Goal: Download file/media

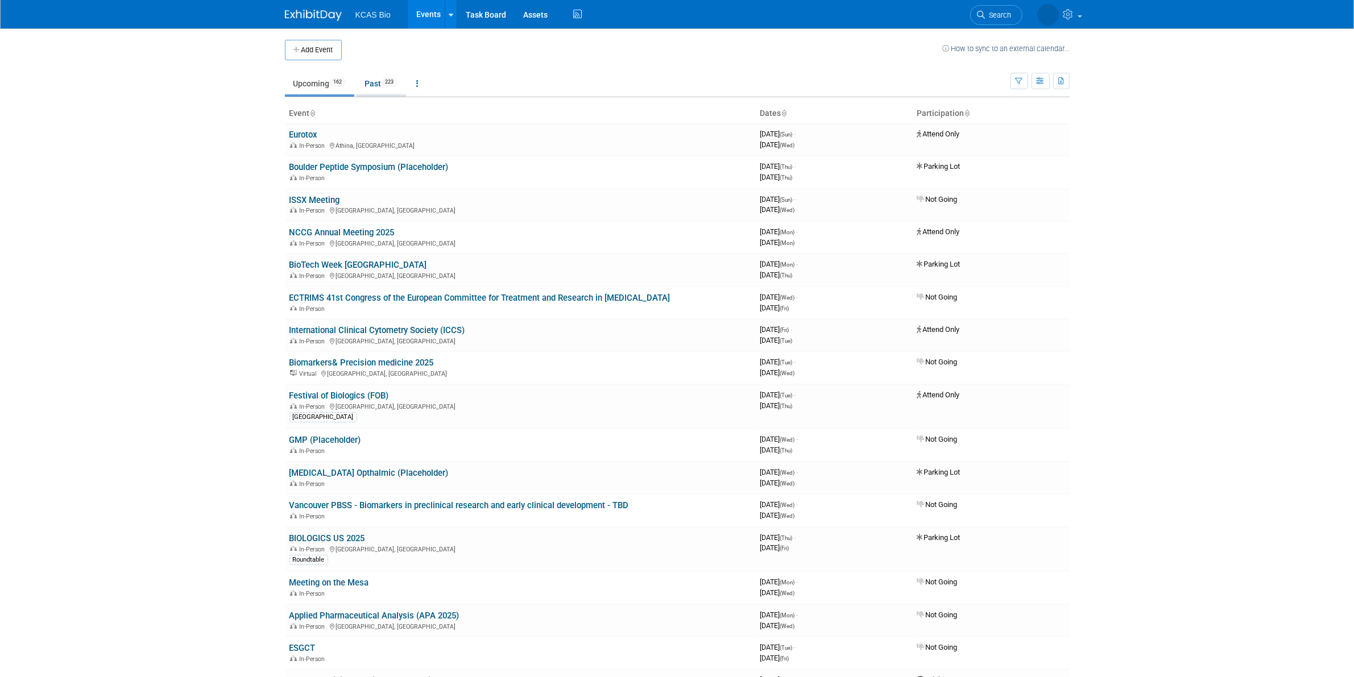
click at [382, 88] on link "Past 223" at bounding box center [381, 84] width 49 height 22
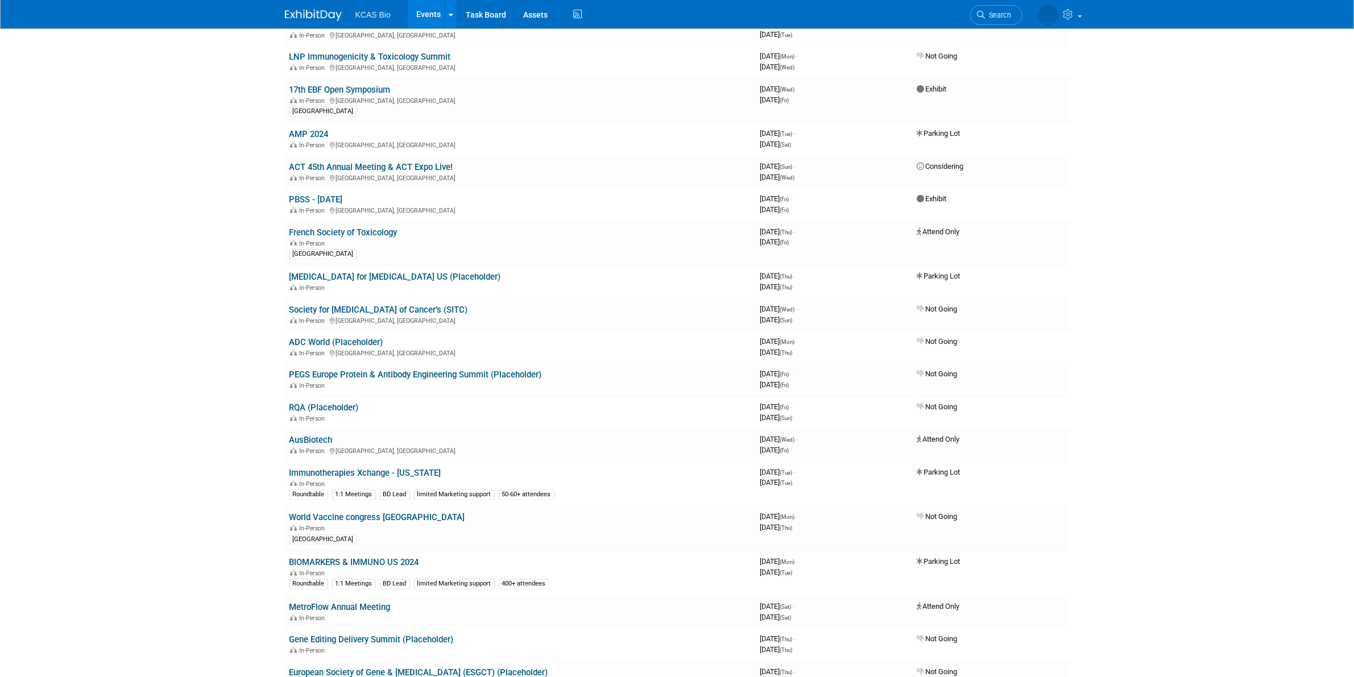
scroll to position [2804, 0]
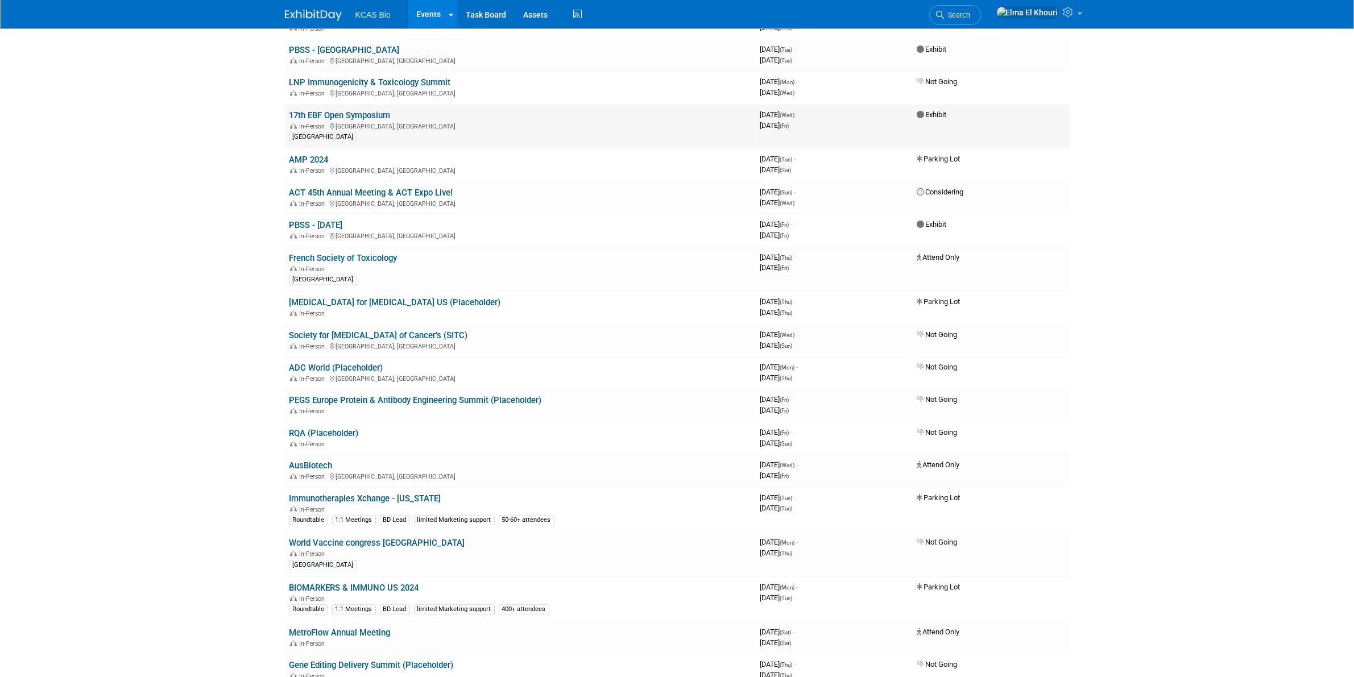
click at [357, 110] on link "17th EBF Open Symposium" at bounding box center [339, 115] width 101 height 10
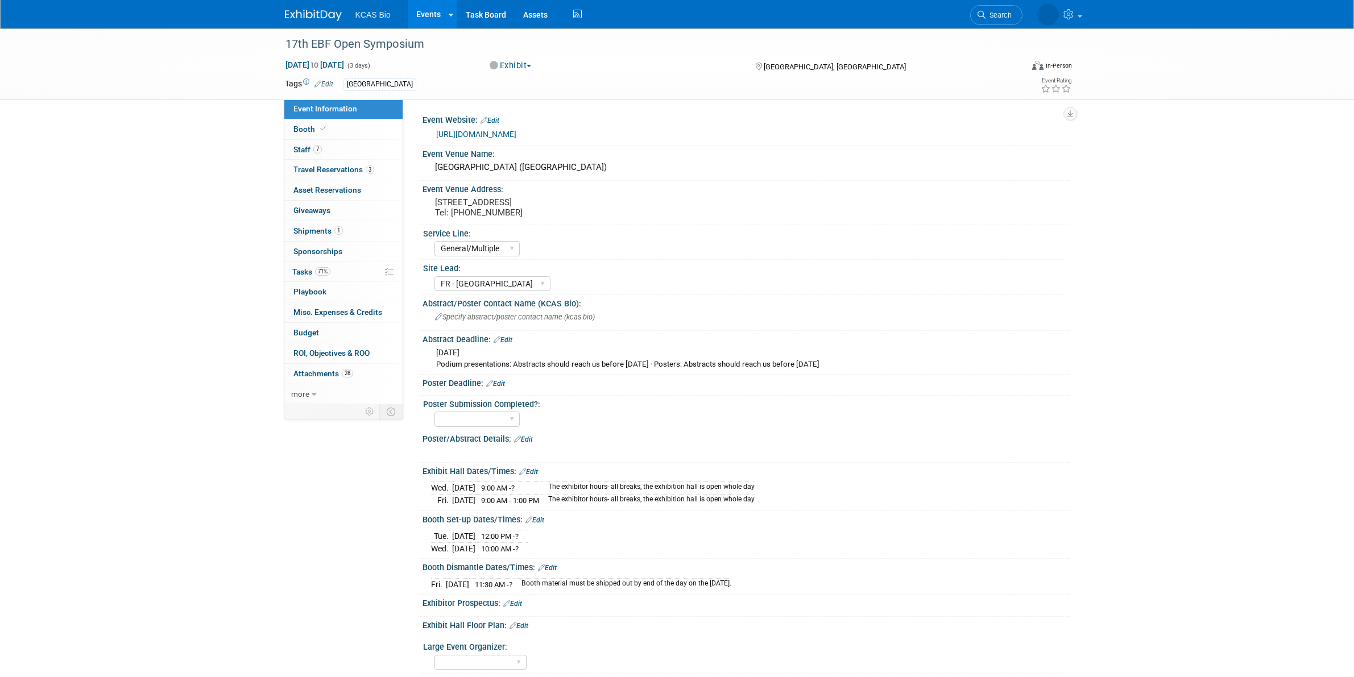
select select "General/Multiple"
select select "FR - [GEOGRAPHIC_DATA]"
click at [346, 375] on span "28" at bounding box center [347, 373] width 11 height 9
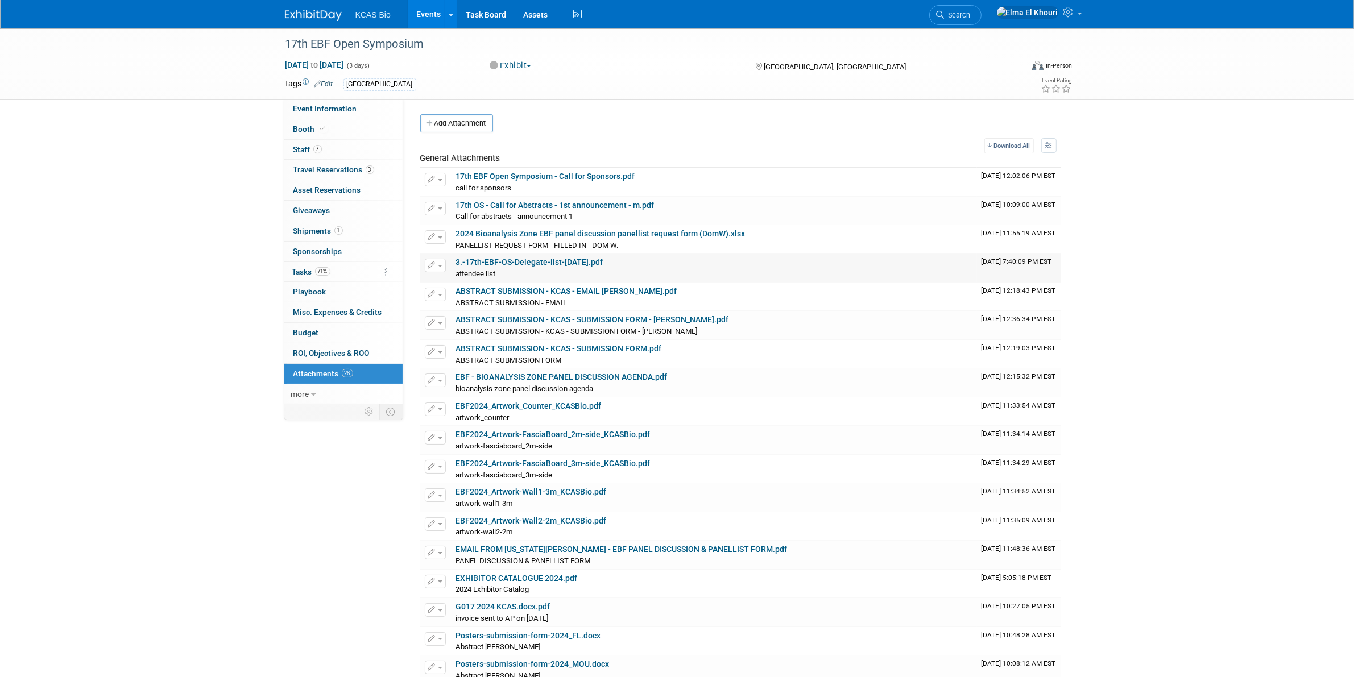
click at [566, 264] on link "3.-17th-EBF-OS-Delegate-list-[DATE].pdf" at bounding box center [529, 262] width 147 height 9
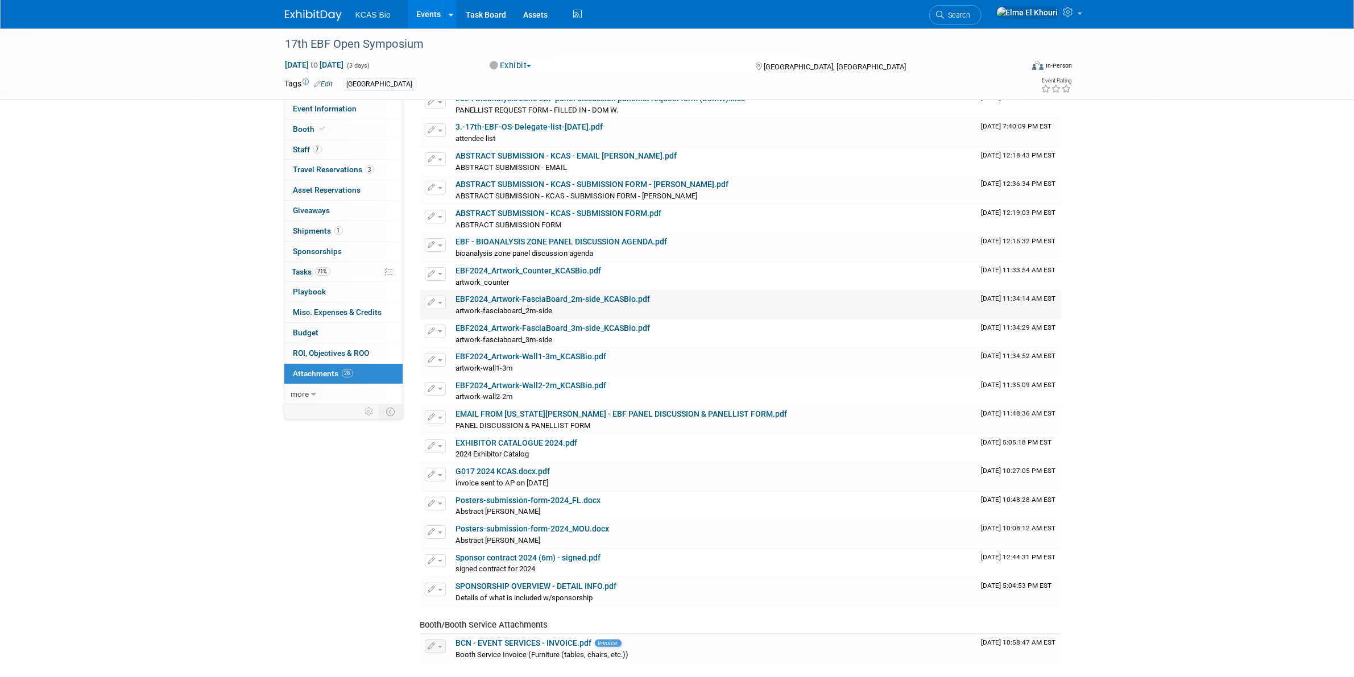
scroll to position [142, 0]
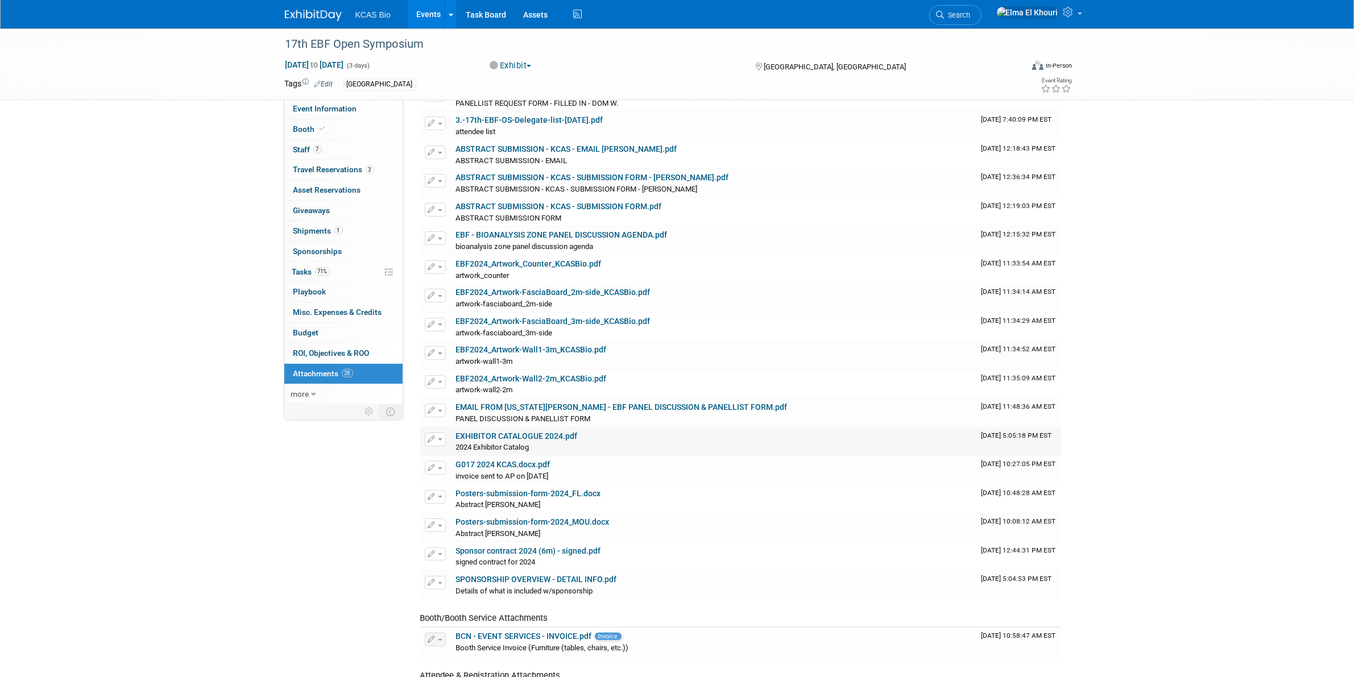
click at [476, 444] on div "2024 Exhibitor Catalog 2024 Exhibitor Catalog X" at bounding box center [714, 446] width 516 height 11
click at [473, 437] on link "EXHIBITOR CATALOGUE 2024.pdf" at bounding box center [517, 436] width 122 height 9
click at [499, 436] on link "EXHIBITOR CATALOGUE 2024.pdf" at bounding box center [517, 436] width 122 height 9
